Goal: Task Accomplishment & Management: Complete application form

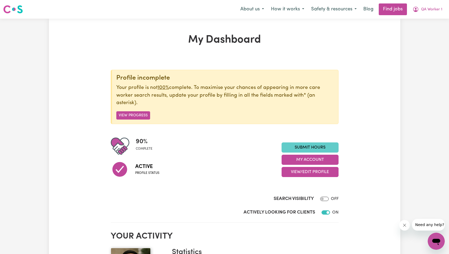
click at [317, 146] on link "Submit Hours" at bounding box center [310, 147] width 57 height 10
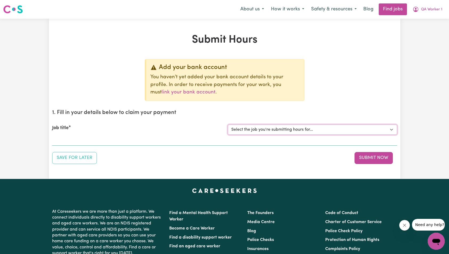
click at [267, 127] on select "Select the job you're submitting hours for... [QA Client 1 Test] QA Aged Care J…" at bounding box center [312, 130] width 169 height 10
select select "15199"
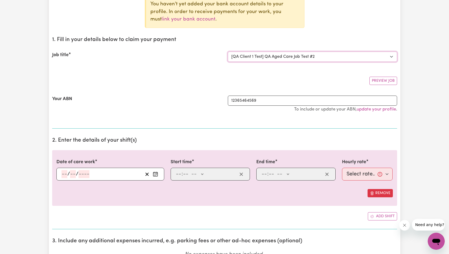
scroll to position [90, 0]
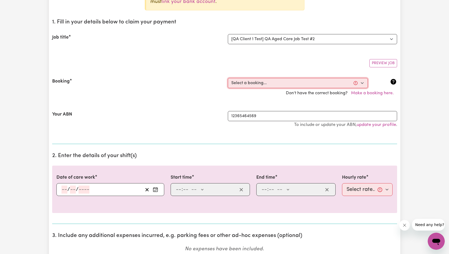
click at [253, 83] on select "Select a booking... Tue, October 7, 2025 - 7:00am to 7:15am (ONE-OFF) Wed, Octo…" at bounding box center [298, 83] width 140 height 10
select select "369167"
type input "2025-10-07"
type input "7"
type input "10"
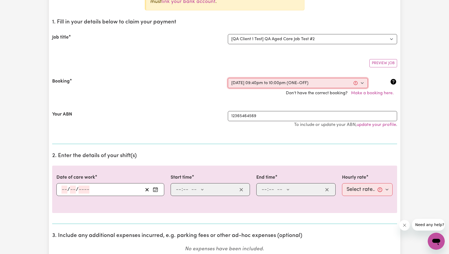
type input "2025"
type input "21:40"
type input "9"
type input "40"
select select "pm"
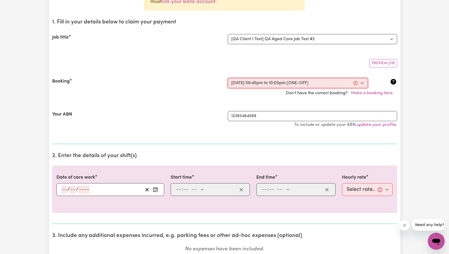
type input "22:00"
type input "10"
type input "0"
select select "pm"
select select "22-Weekday"
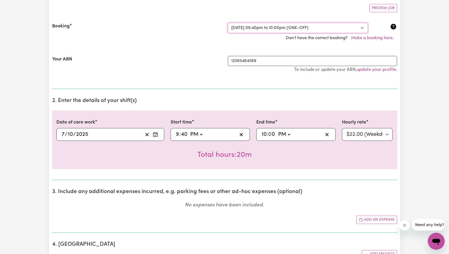
scroll to position [163, 0]
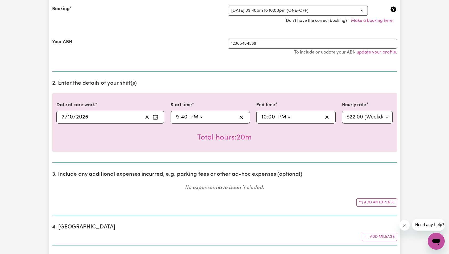
click at [177, 116] on input "9" at bounding box center [178, 117] width 4 height 8
type input "19:40"
type input "7"
click at [262, 119] on input "10" at bounding box center [264, 117] width 6 height 8
type input "21:00"
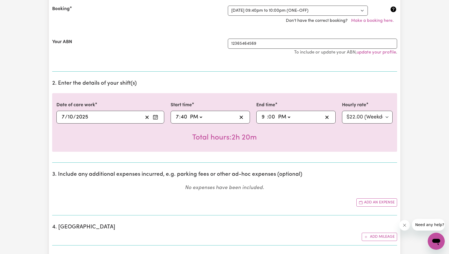
type input "9"
type input "21:03"
type input "30"
type input "21:30"
type input "30"
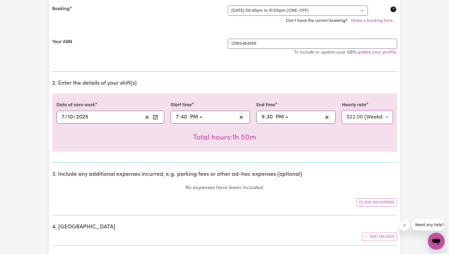
click at [381, 120] on select "Select rate... $22.00 (Weekday) $40.00 (Evening Care)" at bounding box center [367, 117] width 51 height 13
click at [366, 119] on select "Select rate... $22.00 (Weekday) $40.00 (Evening Care)" at bounding box center [367, 117] width 51 height 13
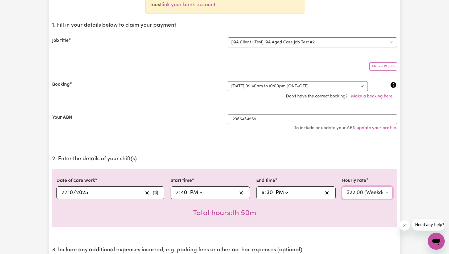
scroll to position [0, 0]
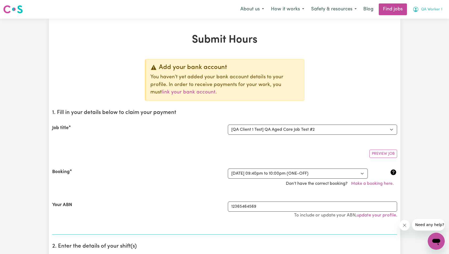
click at [430, 11] on span "QA Worker 1" at bounding box center [431, 10] width 21 height 6
click at [425, 33] on link "My Dashboard" at bounding box center [424, 31] width 42 height 10
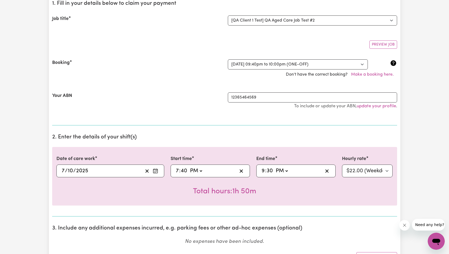
scroll to position [98, 0]
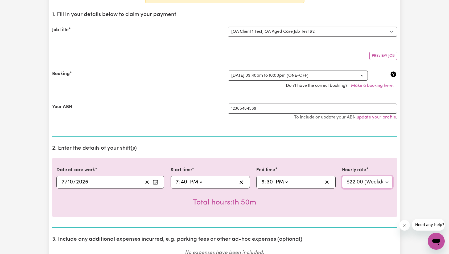
click at [357, 185] on select "Select rate... $22.00 (Weekday) $40.00 (Evening Care)" at bounding box center [367, 182] width 51 height 13
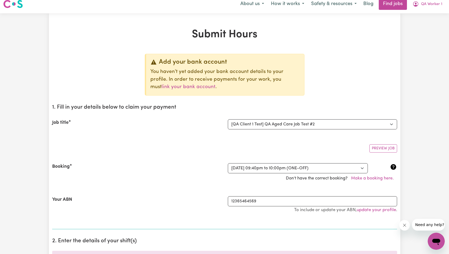
scroll to position [0, 0]
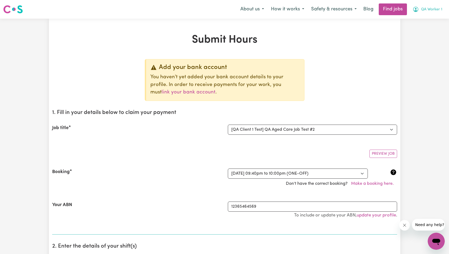
click at [440, 13] on button "QA Worker 1" at bounding box center [427, 9] width 37 height 11
click at [430, 38] on link "Logout" at bounding box center [424, 41] width 42 height 10
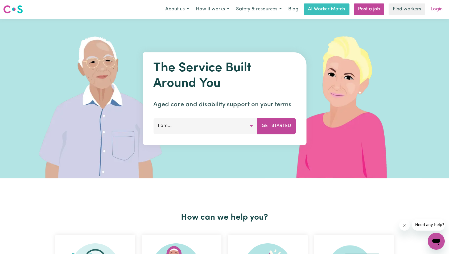
click at [436, 8] on link "Login" at bounding box center [436, 9] width 18 height 12
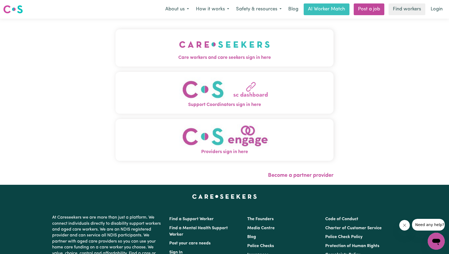
click at [213, 30] on button "Care workers and care seekers sign in here" at bounding box center [225, 47] width 218 height 37
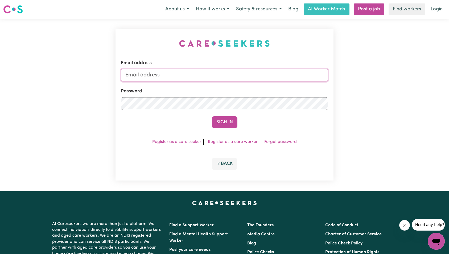
click at [208, 79] on input "Email address" at bounding box center [225, 75] width 208 height 13
type input "worker+2@cs.com"
click at [222, 122] on button "Sign In" at bounding box center [225, 122] width 26 height 12
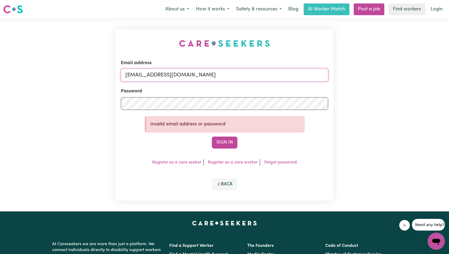
click at [255, 81] on input "worker+2@cs.com" at bounding box center [225, 75] width 208 height 13
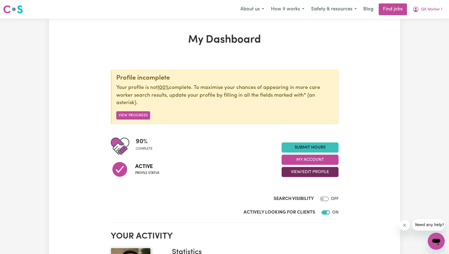
click at [306, 170] on button "View/Edit Profile" at bounding box center [310, 172] width 57 height 10
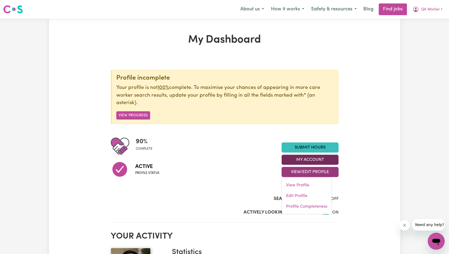
click at [316, 161] on button "My Account" at bounding box center [310, 160] width 57 height 10
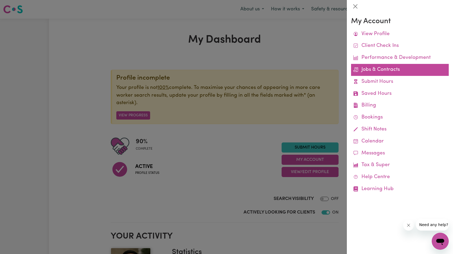
click at [392, 74] on link "Jobs & Contracts" at bounding box center [400, 70] width 98 height 12
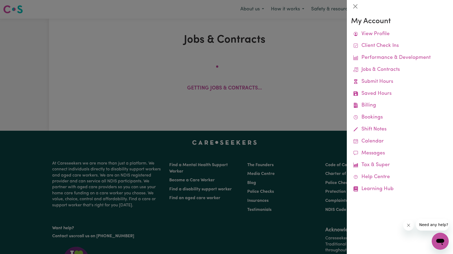
click at [290, 85] on div at bounding box center [226, 127] width 453 height 254
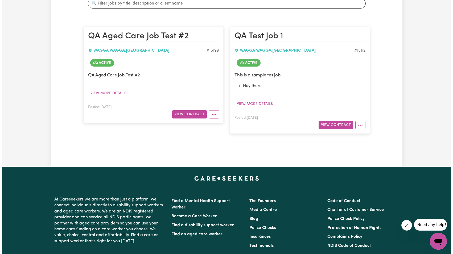
scroll to position [115, 0]
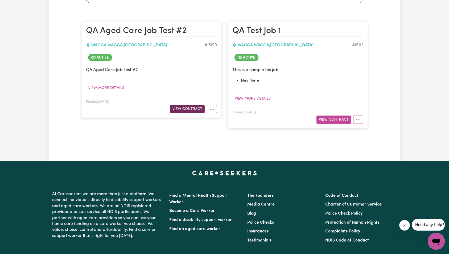
click at [197, 109] on button "View Contract" at bounding box center [187, 109] width 35 height 8
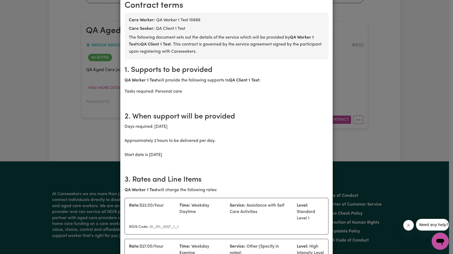
scroll to position [0, 0]
